Goal: Share content: Share content

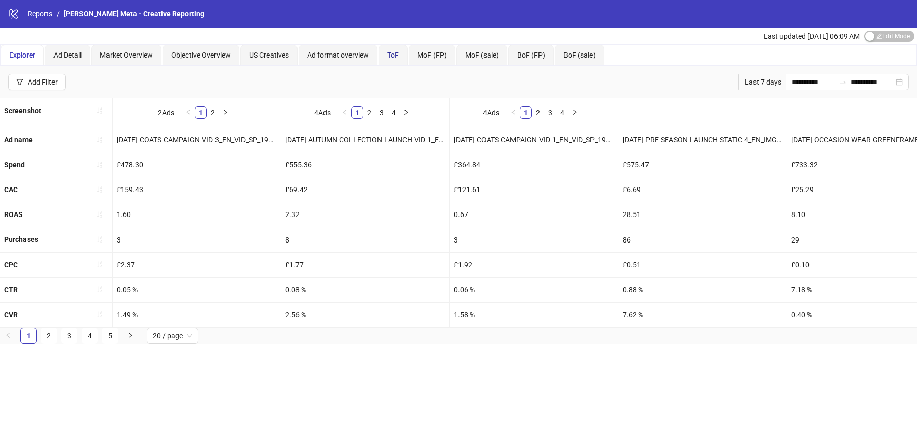
click at [394, 56] on span "ToF" at bounding box center [393, 55] width 12 height 8
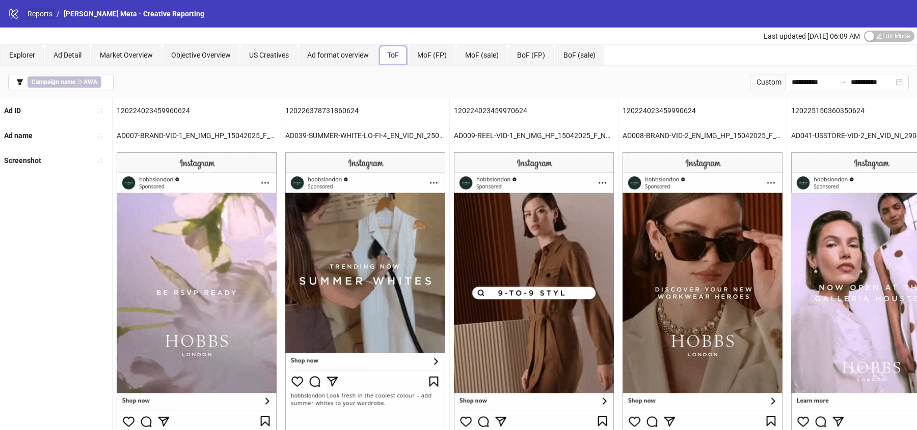
click at [33, 10] on link "Reports" at bounding box center [39, 13] width 29 height 11
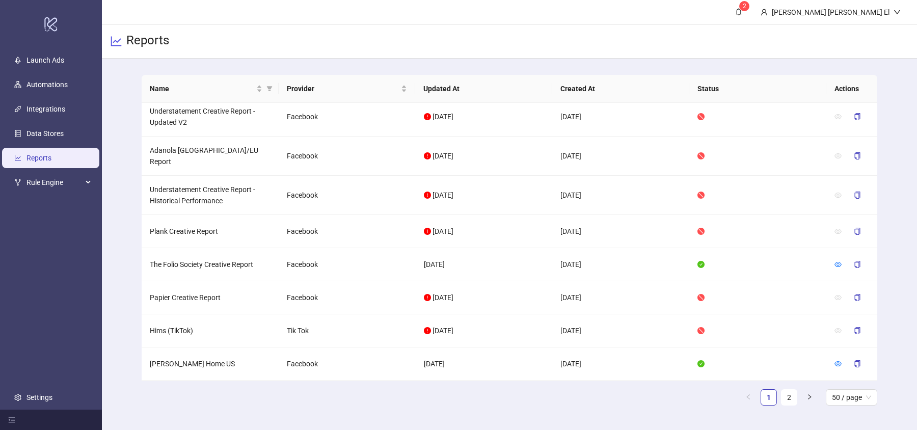
scroll to position [245, 0]
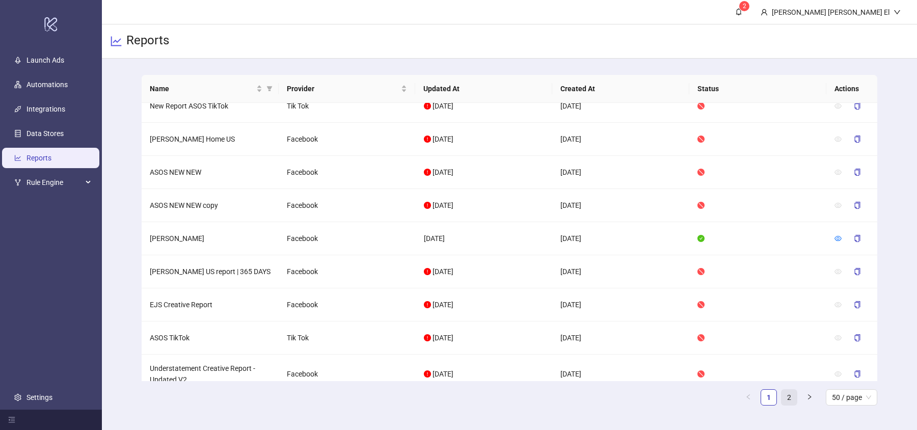
click at [797, 396] on link "2" at bounding box center [789, 397] width 15 height 15
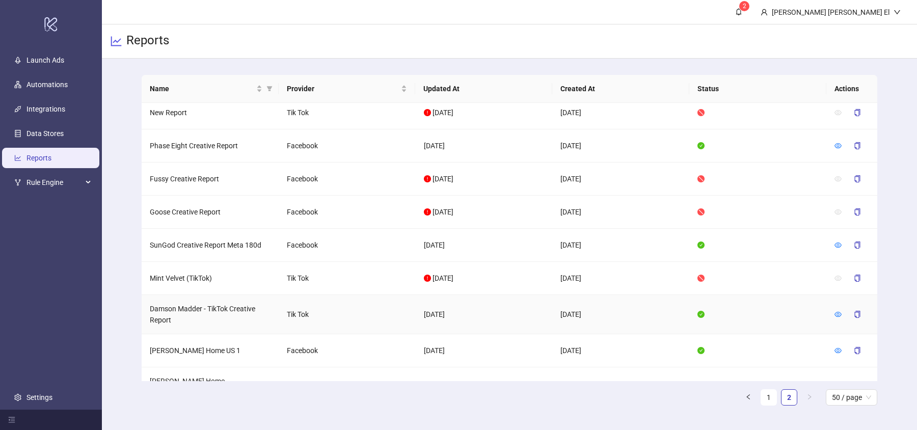
scroll to position [1195, 0]
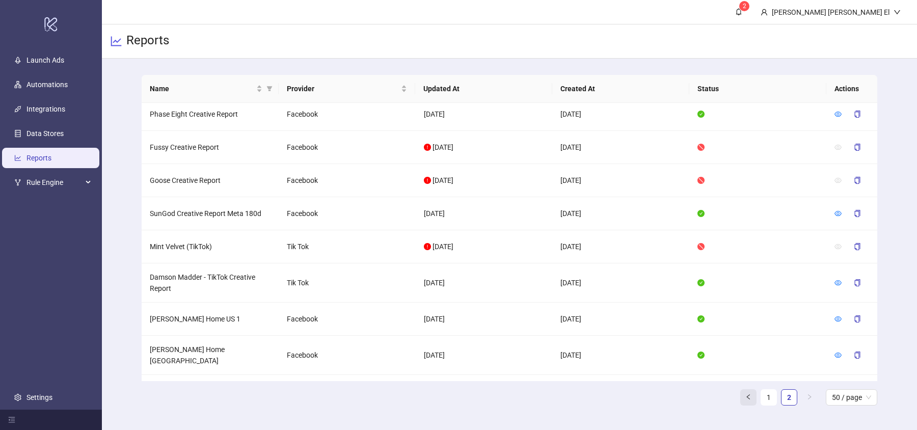
click at [776, 397] on link "1" at bounding box center [768, 397] width 15 height 15
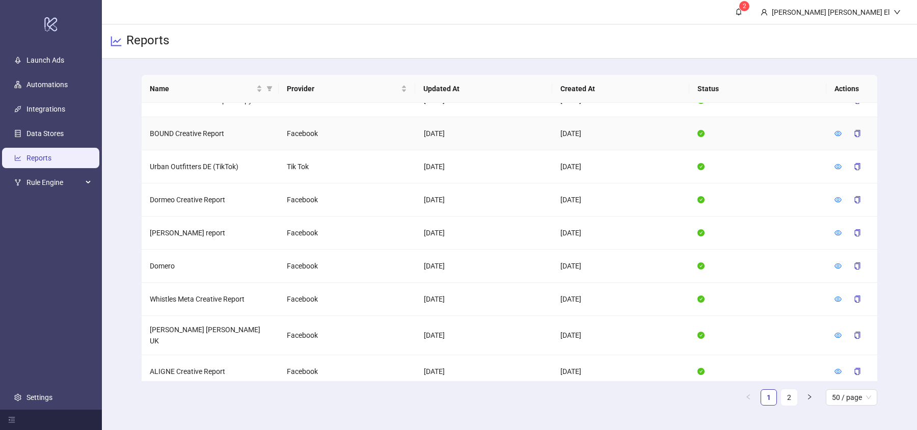
scroll to position [1399, 0]
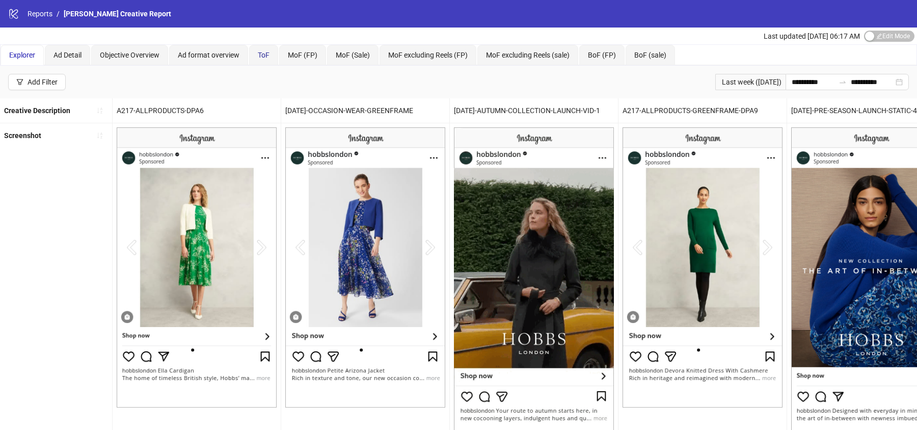
click at [262, 55] on span "ToF" at bounding box center [264, 55] width 12 height 8
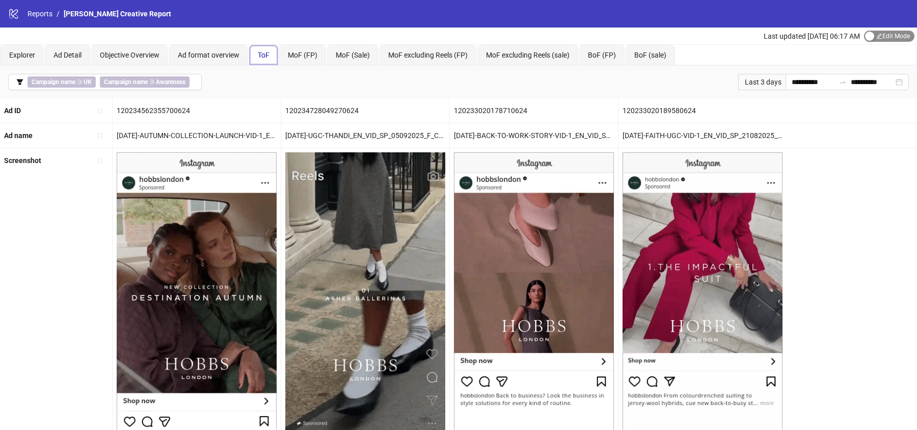
click at [878, 37] on span "Edit Mode Edit Mode" at bounding box center [889, 36] width 50 height 11
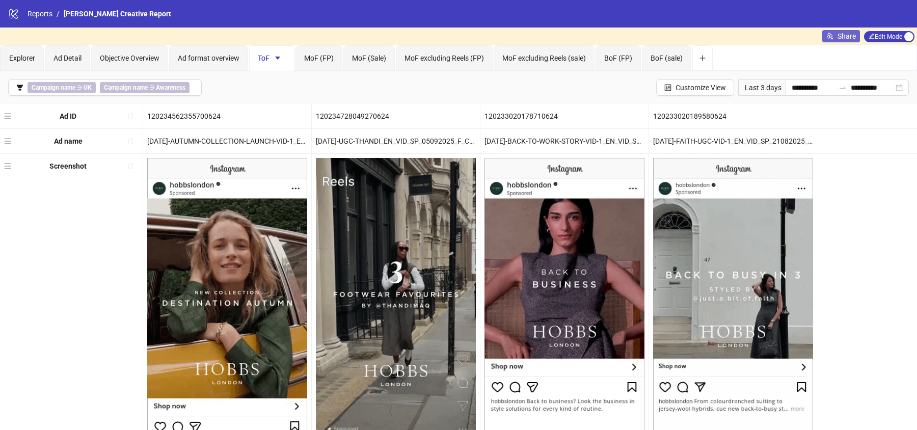
click at [840, 38] on span "Share" at bounding box center [847, 36] width 18 height 8
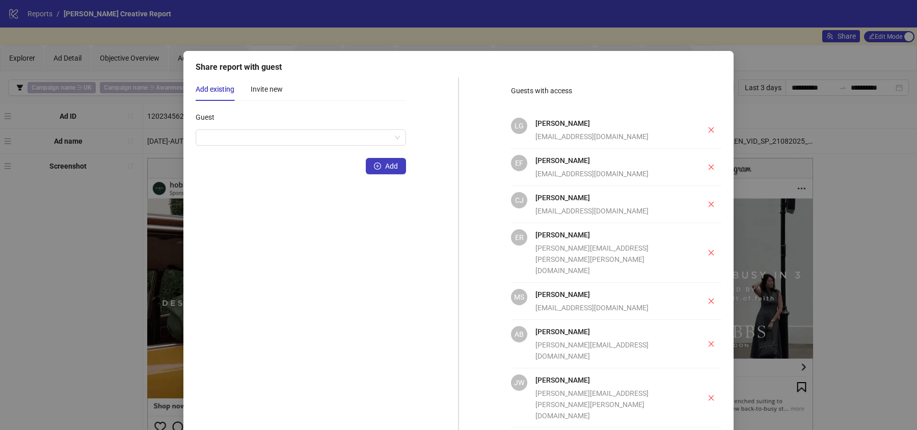
click at [762, 142] on div "Share report with guest Add existing Invite new Guest Add Guests with access LG…" at bounding box center [458, 215] width 917 height 430
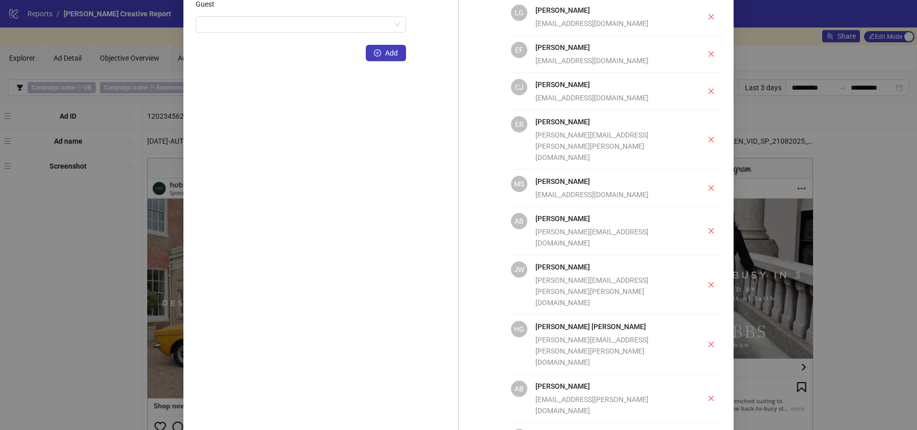
scroll to position [125, 0]
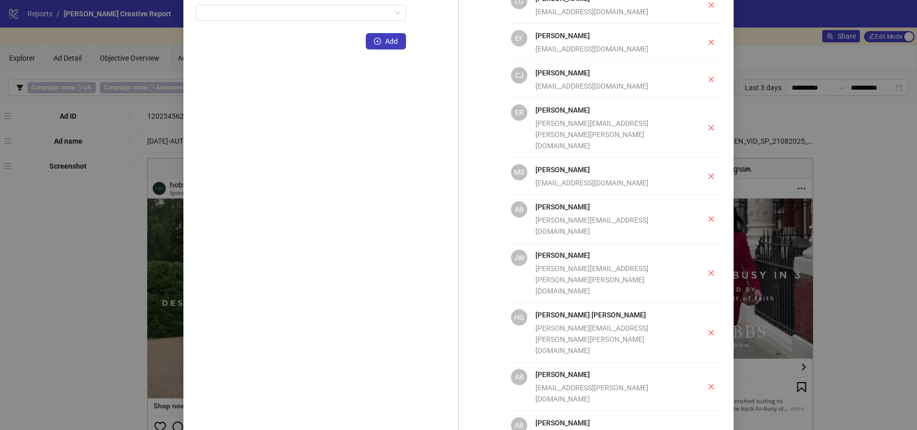
scroll to position [74, 0]
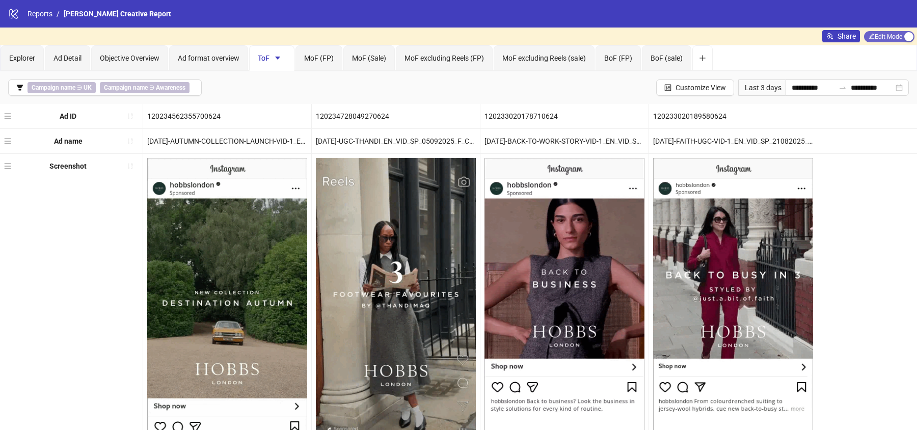
click at [900, 38] on span "Edit Mode Edit Mode" at bounding box center [889, 36] width 50 height 11
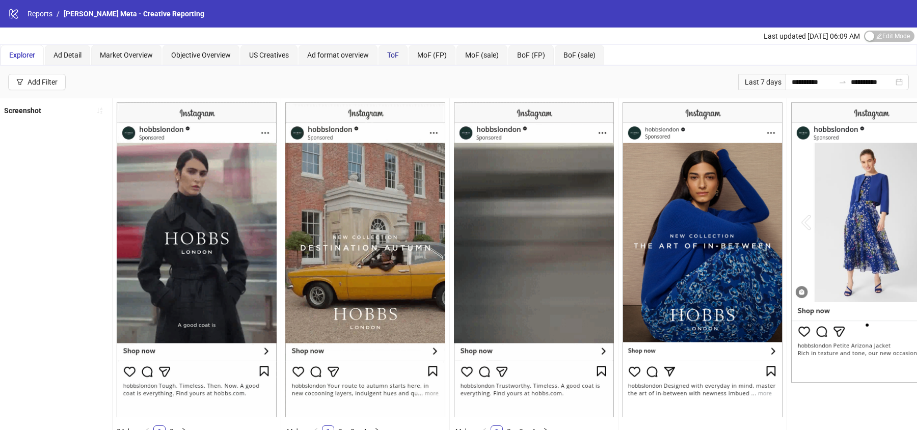
click at [389, 59] on div "ToF" at bounding box center [393, 54] width 12 height 11
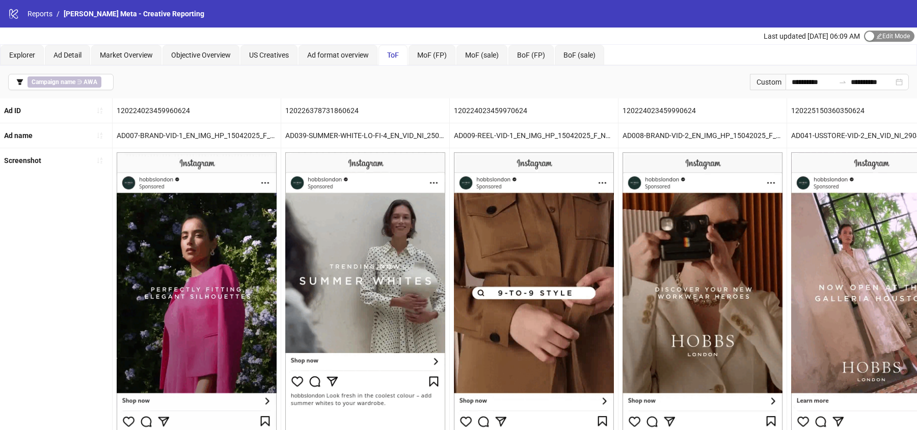
click at [866, 36] on div "button" at bounding box center [869, 36] width 9 height 9
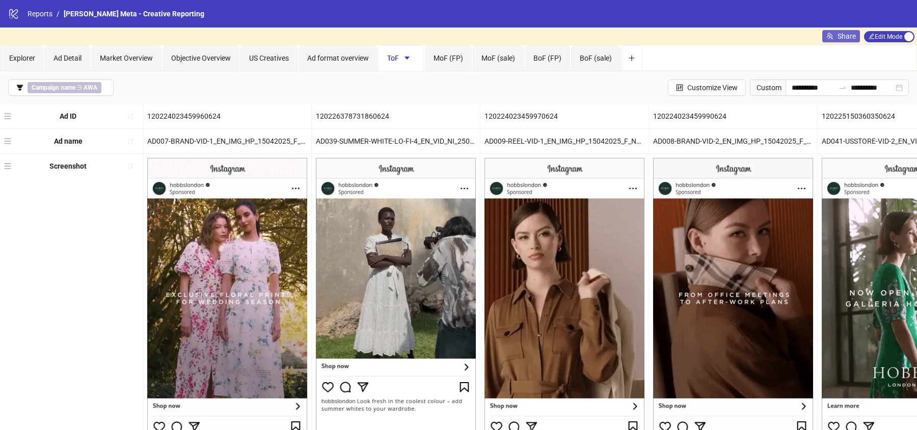
click at [841, 35] on span "Share" at bounding box center [847, 36] width 18 height 8
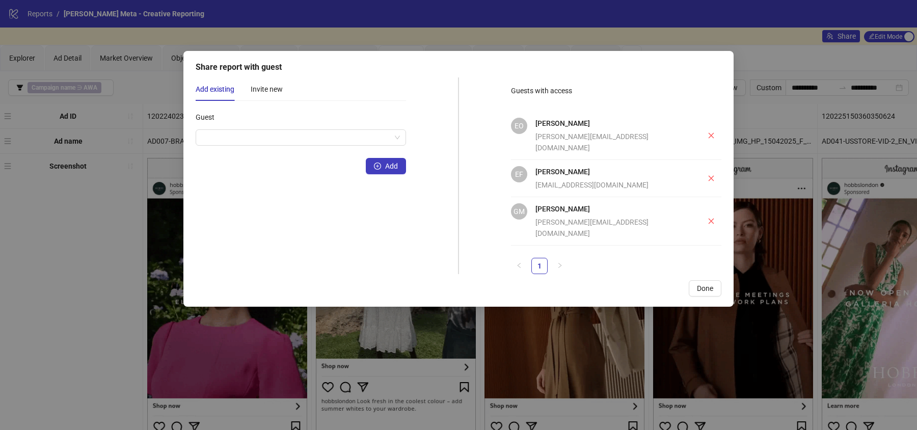
click at [824, 80] on div "Share report with guest Add existing Invite new Guest Add Guests with access EO…" at bounding box center [458, 215] width 917 height 430
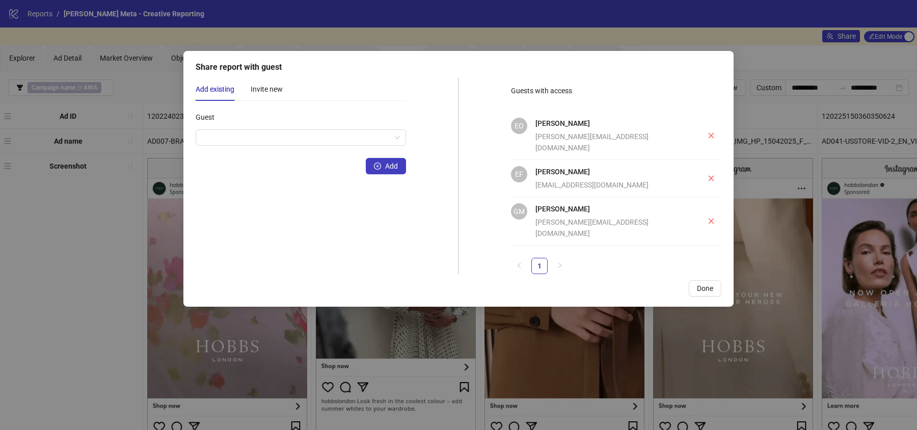
click at [697, 284] on span "Done" at bounding box center [705, 288] width 16 height 8
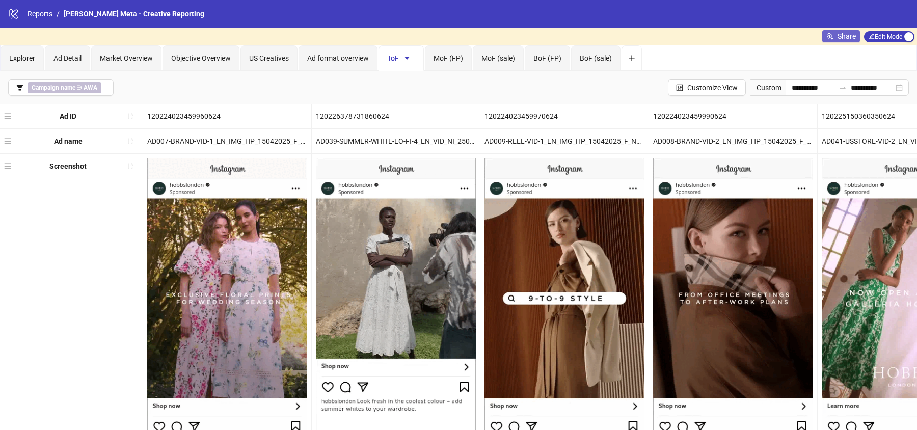
click at [846, 35] on span "Share" at bounding box center [847, 36] width 18 height 8
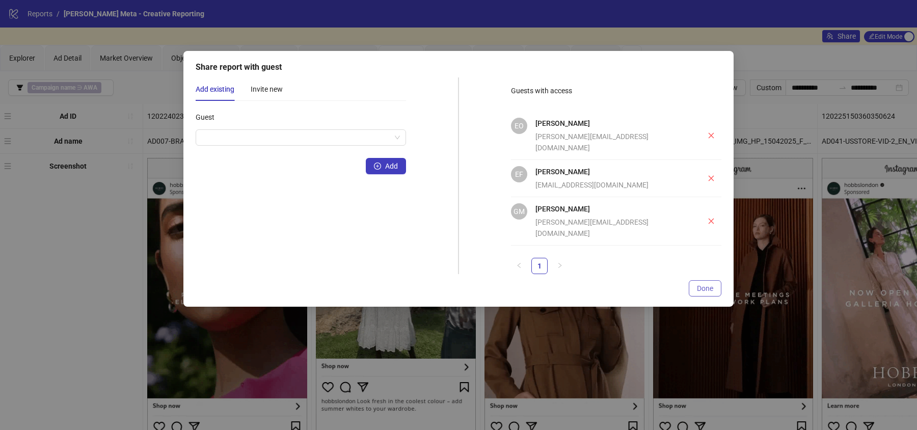
click at [707, 284] on span "Done" at bounding box center [705, 288] width 16 height 8
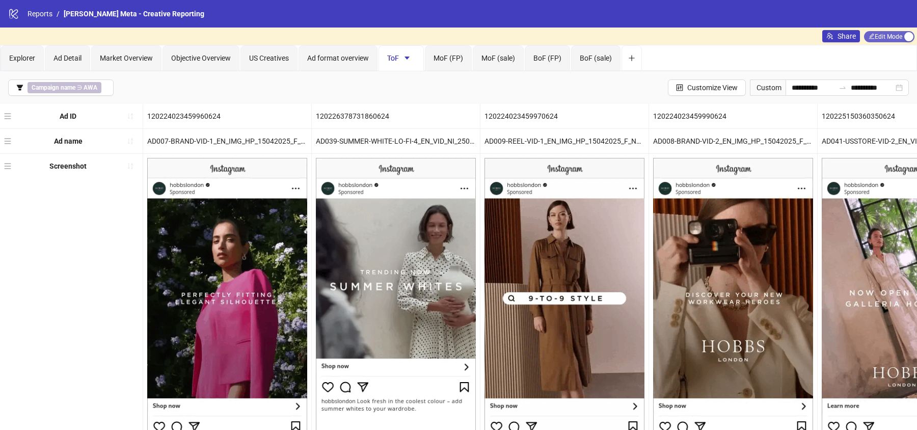
click at [867, 37] on span "Edit Mode Edit Mode" at bounding box center [889, 36] width 50 height 11
